Goal: Task Accomplishment & Management: Complete application form

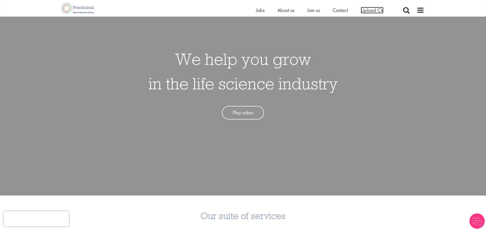
click at [361, 11] on span "Upload CV" at bounding box center [372, 10] width 23 height 7
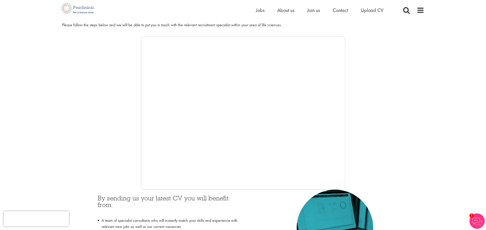
scroll to position [76, 0]
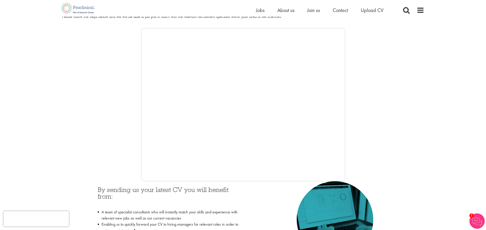
click at [162, 181] on div "By sending us your latest CV you will benefit from: A team of specialist consul…" at bounding box center [168, 230] width 149 height 99
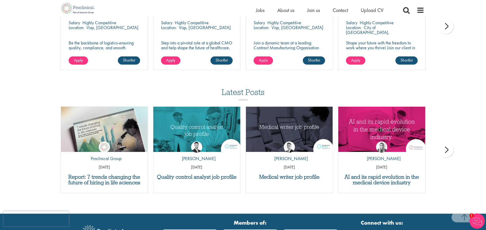
scroll to position [433, 0]
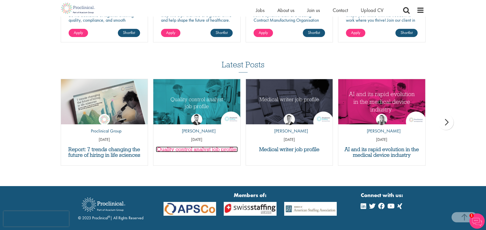
click at [207, 148] on h3 "Quality control analyst job profile" at bounding box center [197, 149] width 82 height 6
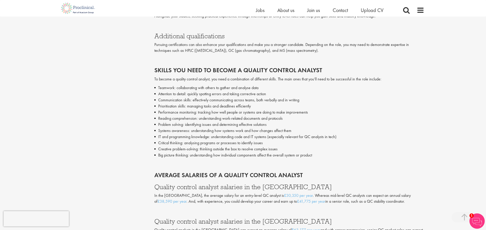
scroll to position [739, 0]
